Goal: Navigation & Orientation: Find specific page/section

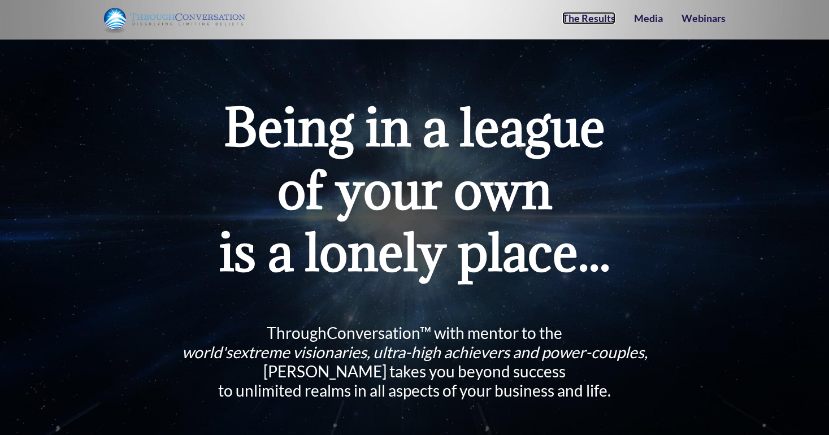
click at [591, 17] on link "The Results" at bounding box center [588, 18] width 53 height 12
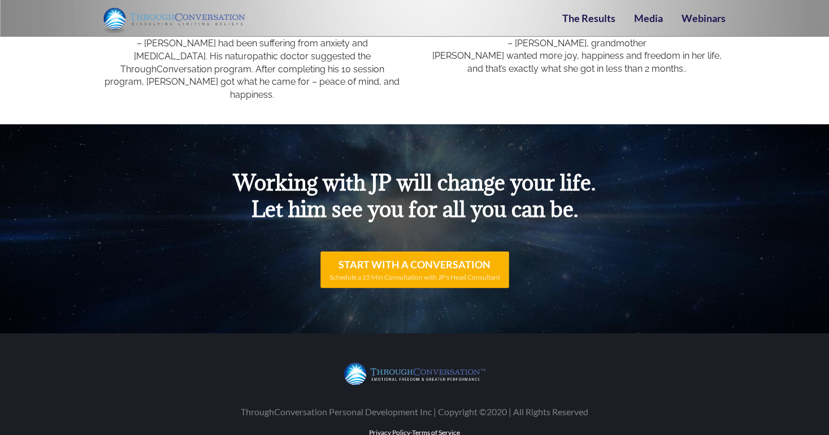
scroll to position [13952, 0]
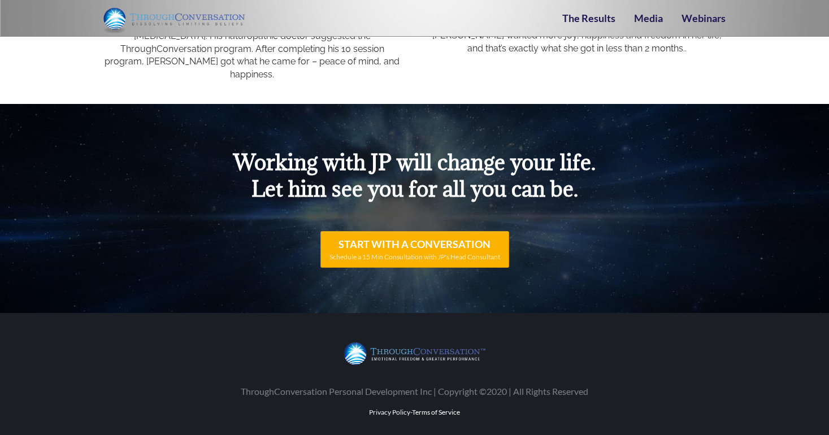
click at [175, 6] on img at bounding box center [174, 20] width 141 height 28
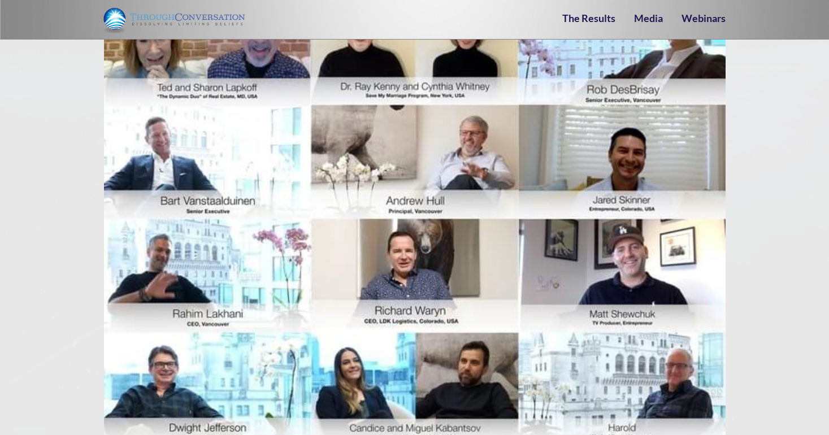
scroll to position [7449, 0]
